Goal: Book appointment/travel/reservation

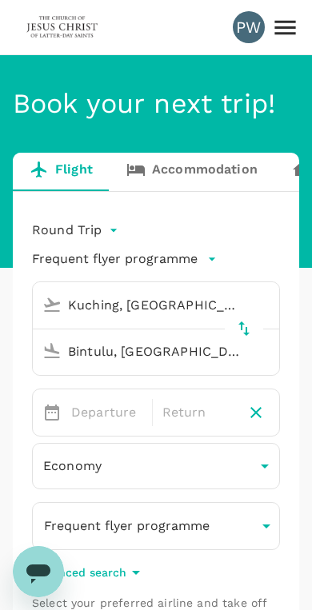
click at [215, 169] on link "Accommodation" at bounding box center [191, 172] width 165 height 38
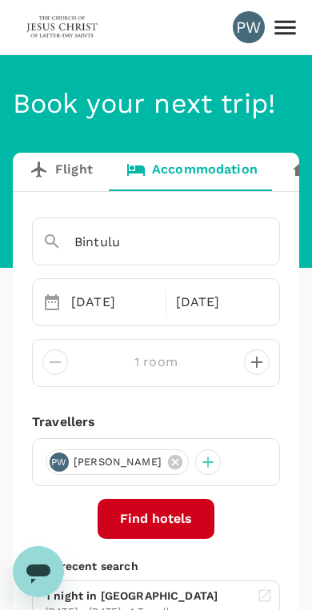
click at [162, 244] on input "Bintulu" at bounding box center [133, 241] width 182 height 25
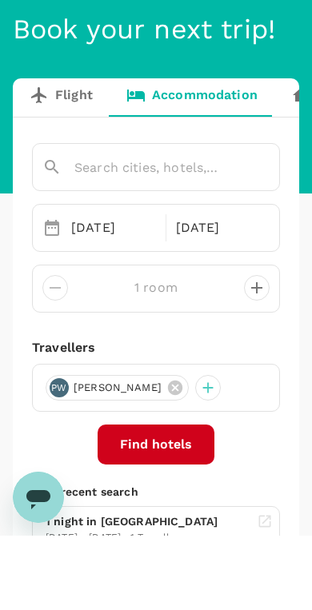
scroll to position [74, 0]
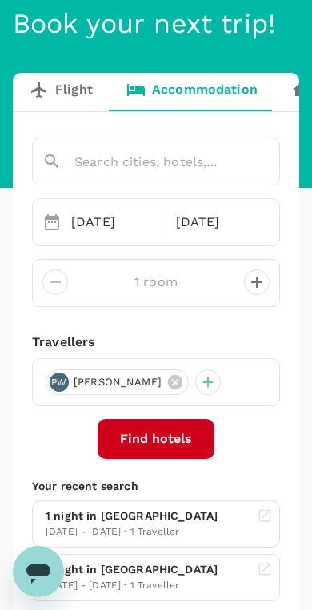
click at [100, 165] on input "text" at bounding box center [133, 161] width 182 height 25
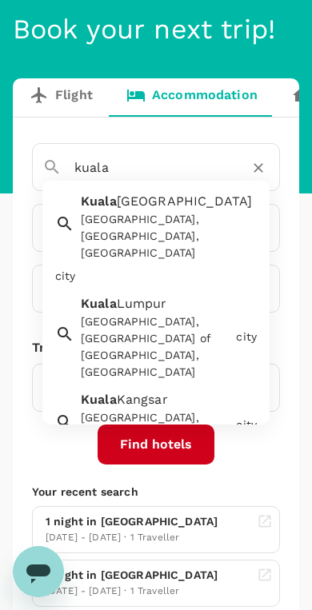
click at [188, 313] on div "[GEOGRAPHIC_DATA], [GEOGRAPHIC_DATA] of [GEOGRAPHIC_DATA], [GEOGRAPHIC_DATA]" at bounding box center [155, 346] width 149 height 67
type input "[GEOGRAPHIC_DATA]"
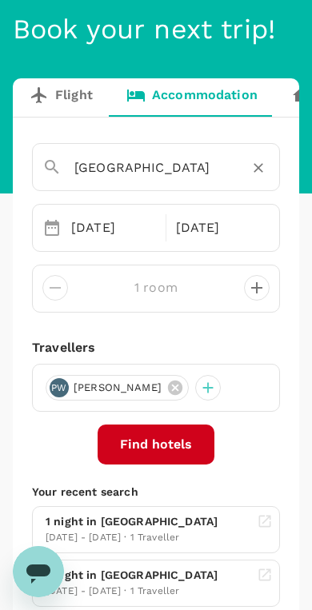
click at [90, 234] on div "[DATE]" at bounding box center [113, 228] width 97 height 32
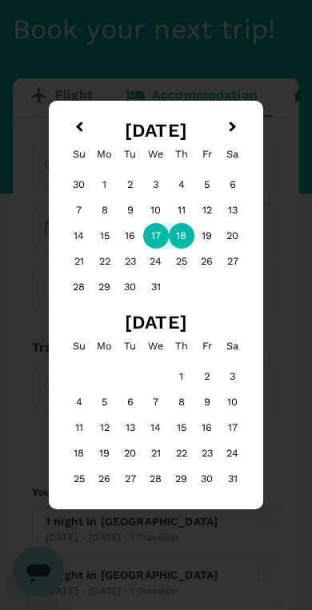
click at [73, 131] on button "Previous Month" at bounding box center [78, 129] width 26 height 26
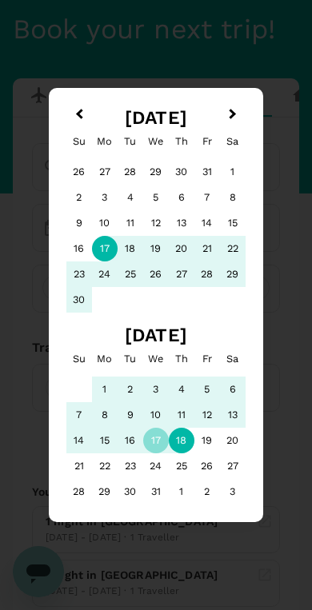
click at [184, 200] on div "6" at bounding box center [182, 198] width 26 height 26
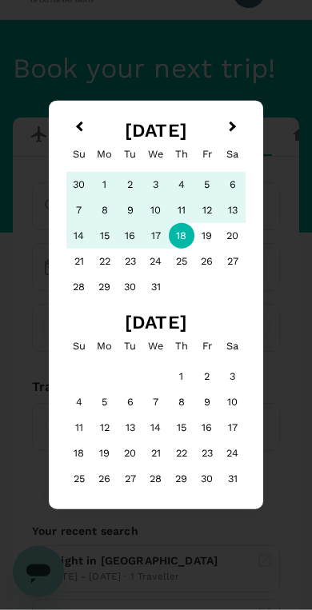
scroll to position [0, 0]
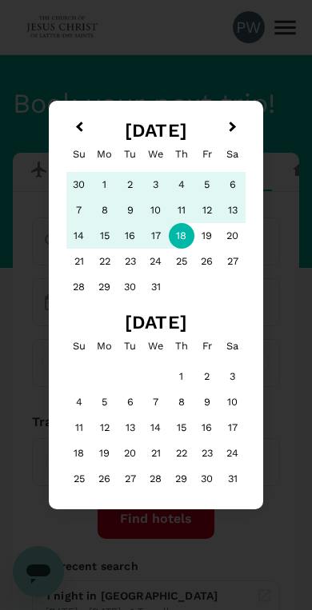
click at [81, 131] on button "Previous Month" at bounding box center [78, 129] width 26 height 26
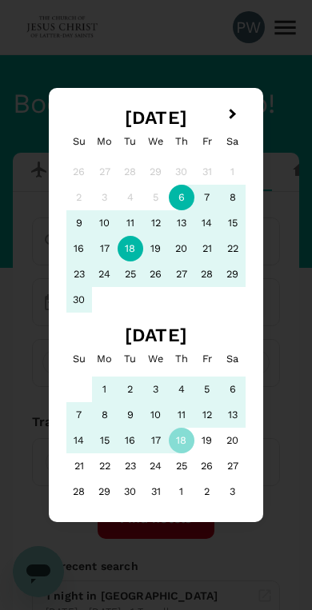
click at [200, 197] on div "7" at bounding box center [207, 198] width 26 height 26
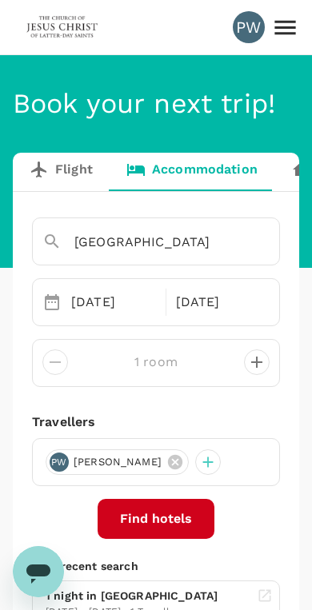
click at [165, 514] on button "Find hotels" at bounding box center [155, 518] width 117 height 40
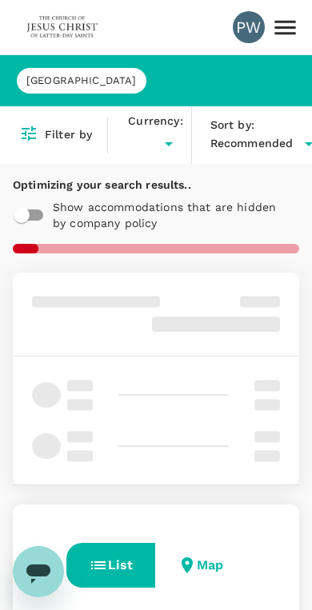
type input "MYR"
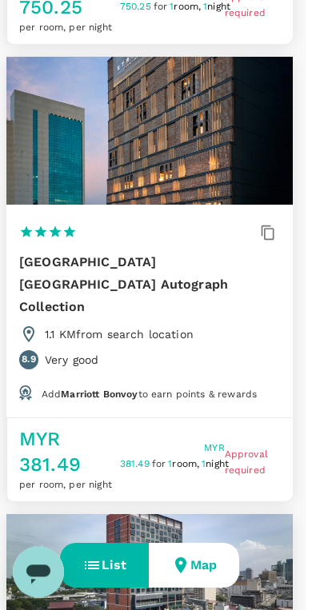
scroll to position [0, 7]
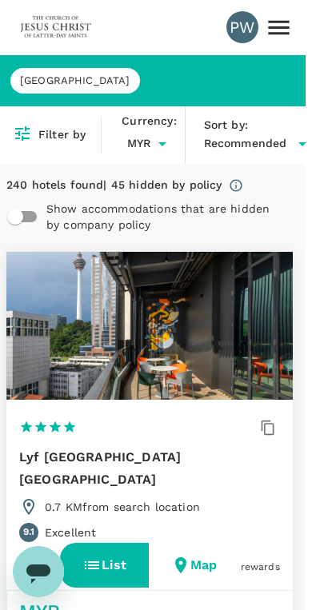
click at [69, 87] on span "[GEOGRAPHIC_DATA]" at bounding box center [74, 80] width 129 height 15
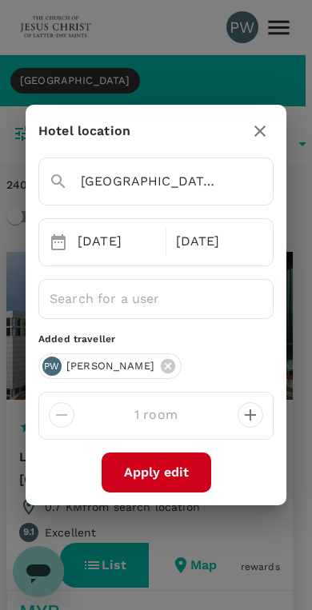
click at [200, 185] on input "[GEOGRAPHIC_DATA]" at bounding box center [133, 181] width 169 height 25
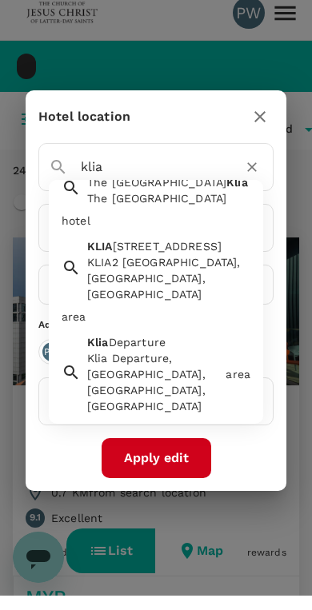
scroll to position [336, 0]
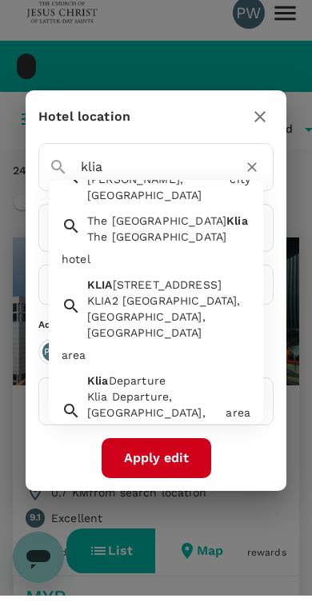
click at [169, 403] on div "Klia Departure, [GEOGRAPHIC_DATA], [GEOGRAPHIC_DATA], [GEOGRAPHIC_DATA]" at bounding box center [153, 435] width 132 height 64
type input "Klia Departure"
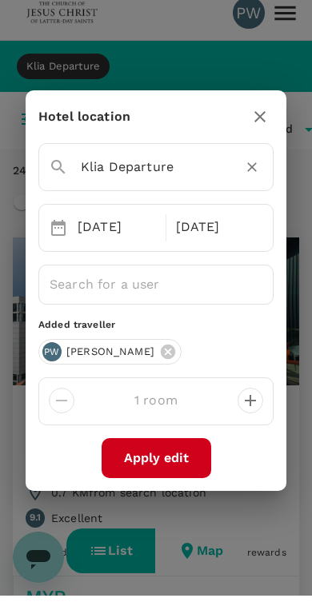
scroll to position [14, 0]
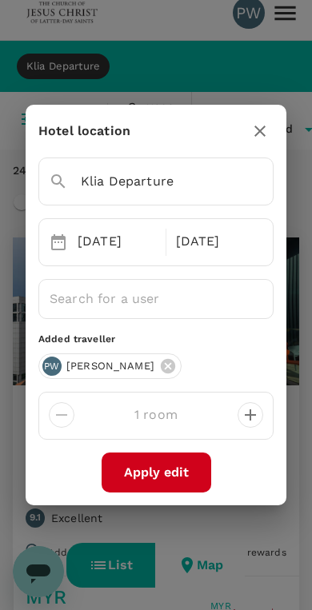
click at [171, 477] on button "Apply edit" at bounding box center [155, 472] width 109 height 40
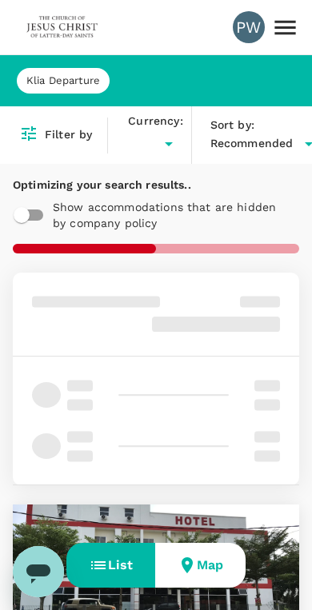
type input "MYR"
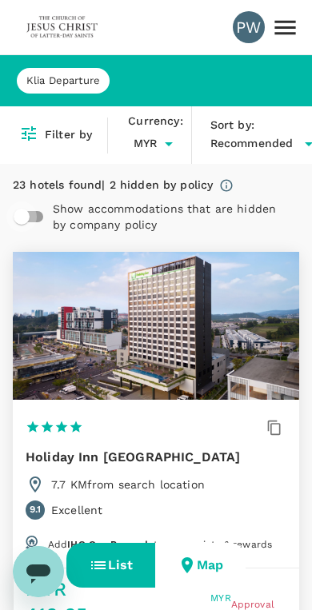
click at [28, 211] on input "checkbox" at bounding box center [21, 216] width 91 height 30
checkbox input "true"
